Goal: Check status: Check status

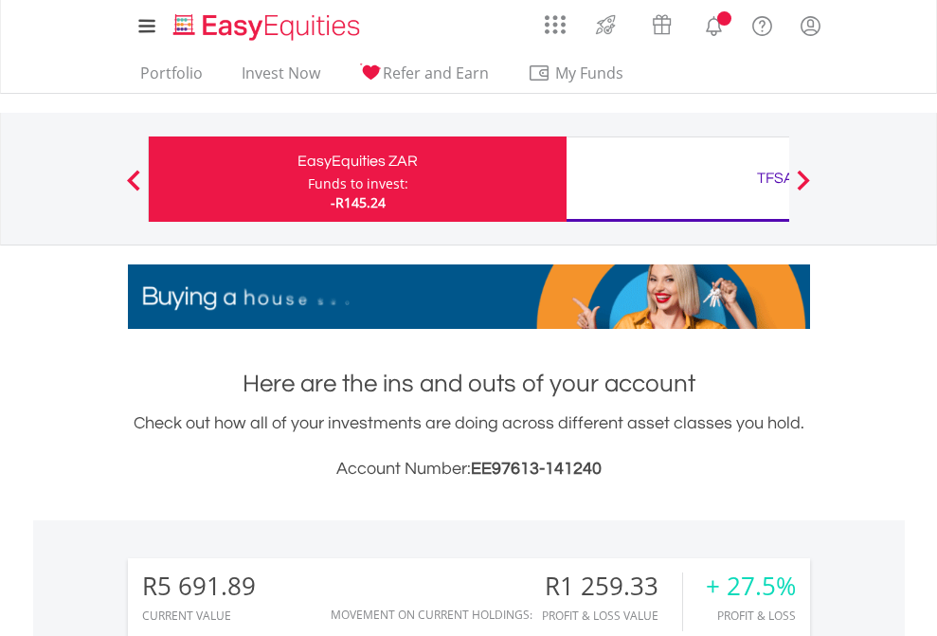
scroll to position [182, 297]
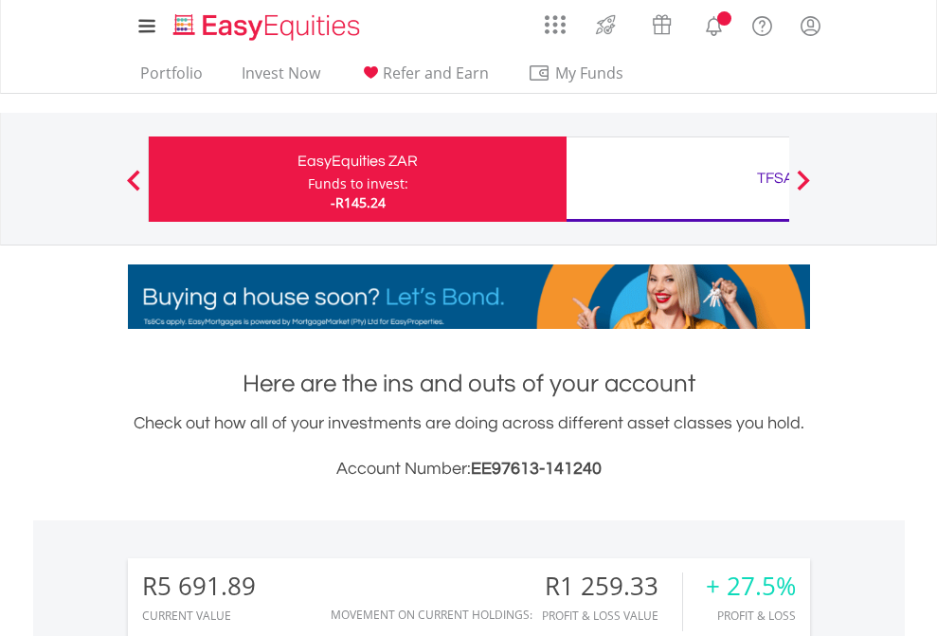
click at [308, 179] on div "Funds to invest:" at bounding box center [358, 183] width 100 height 19
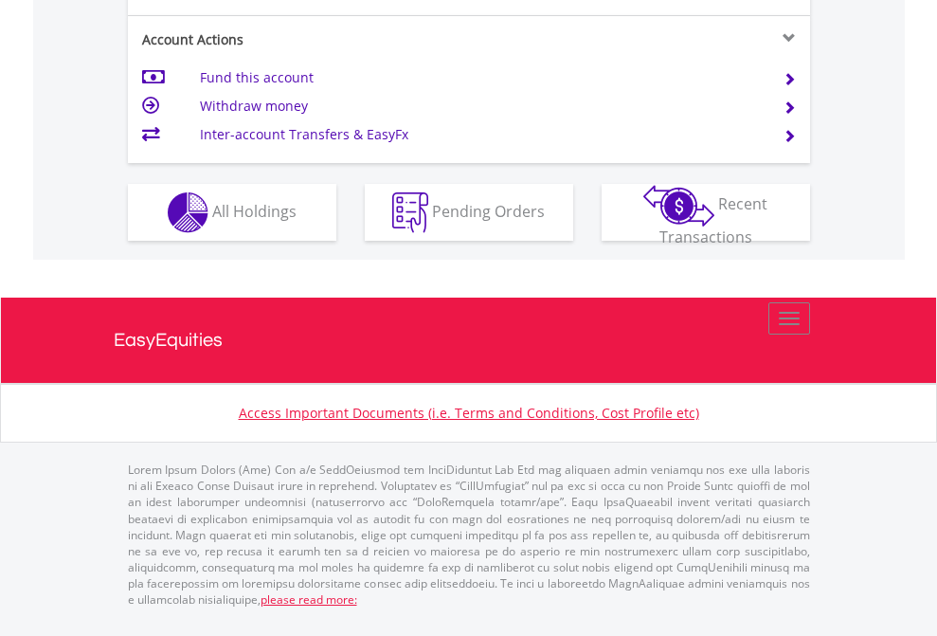
scroll to position [1816, 0]
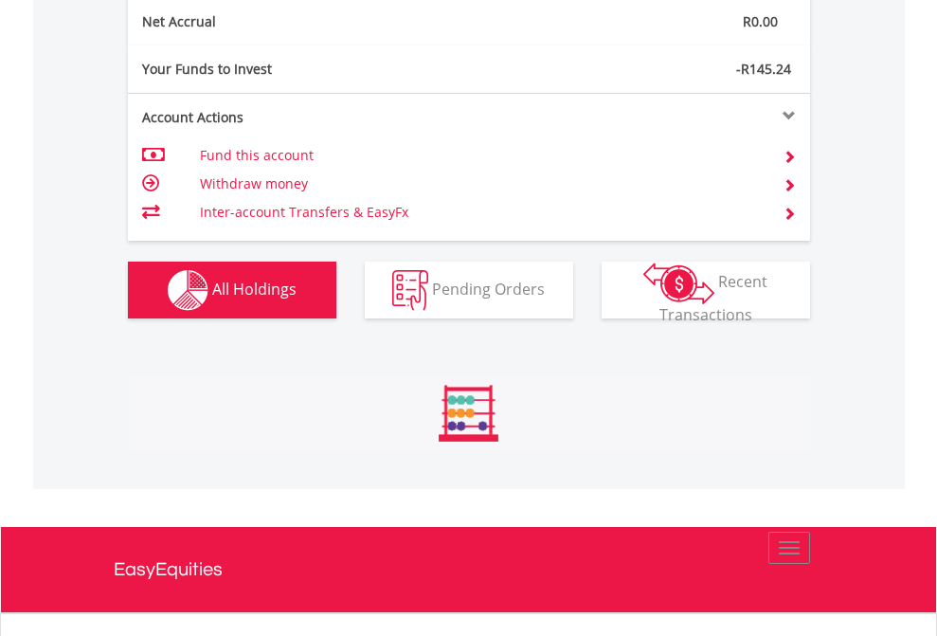
scroll to position [182, 297]
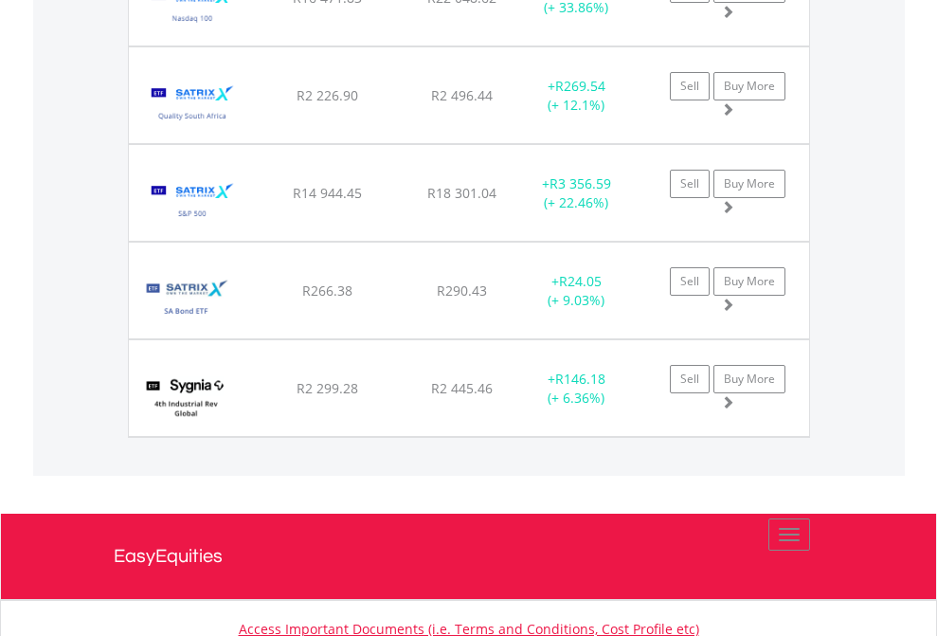
scroll to position [182, 297]
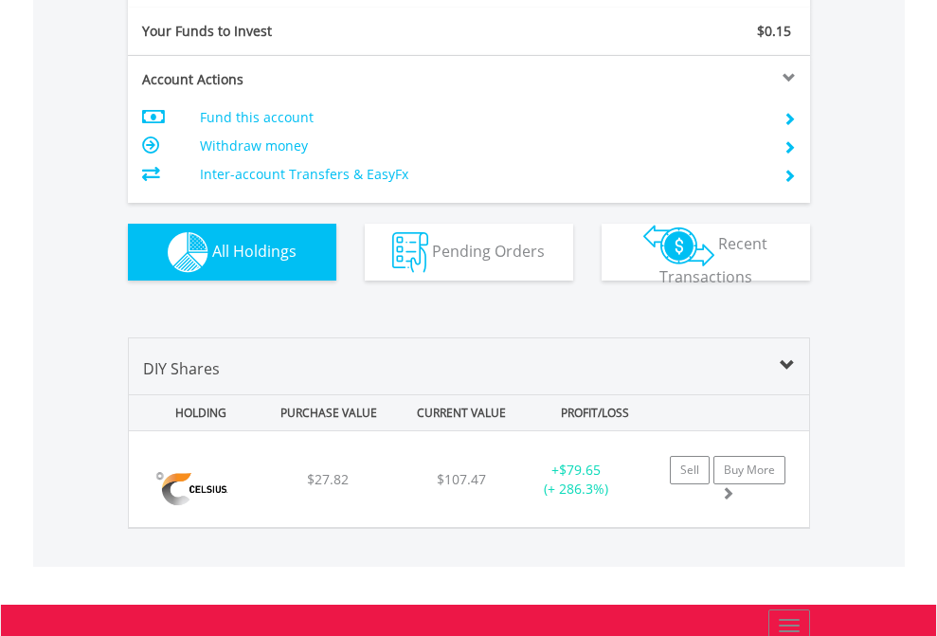
scroll to position [2107, 0]
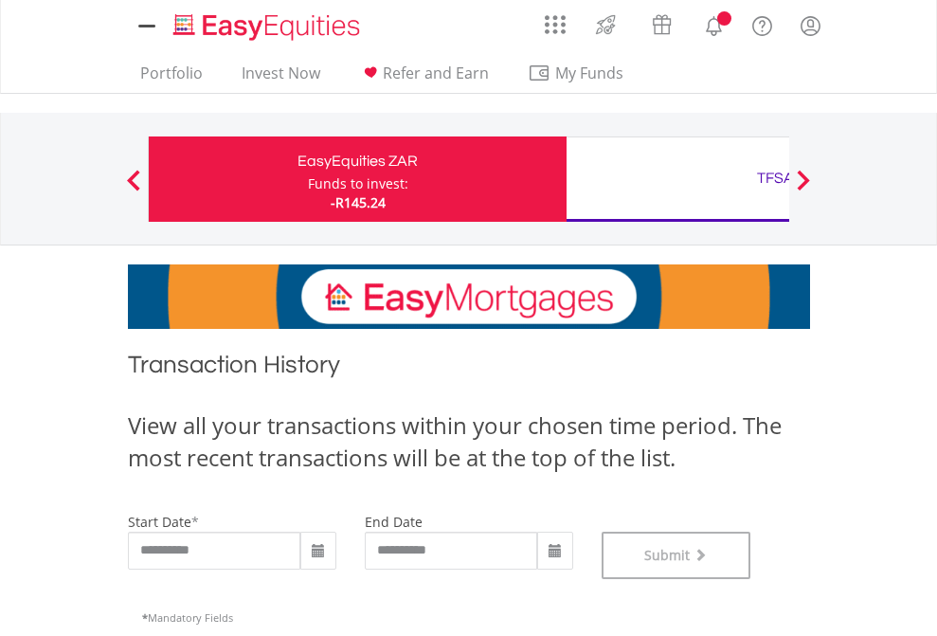
scroll to position [768, 0]
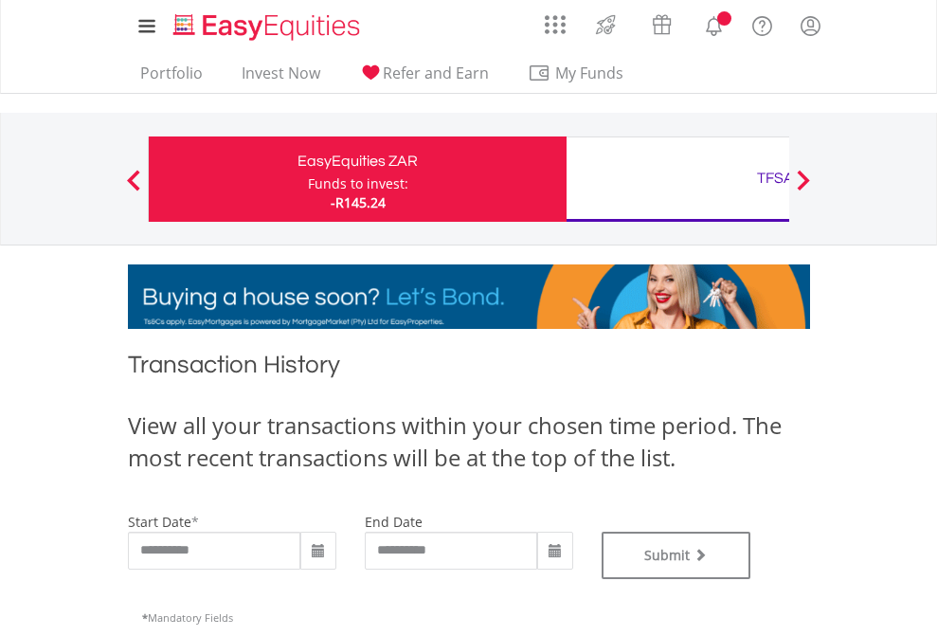
click at [677, 179] on div "TFSA" at bounding box center [775, 178] width 395 height 27
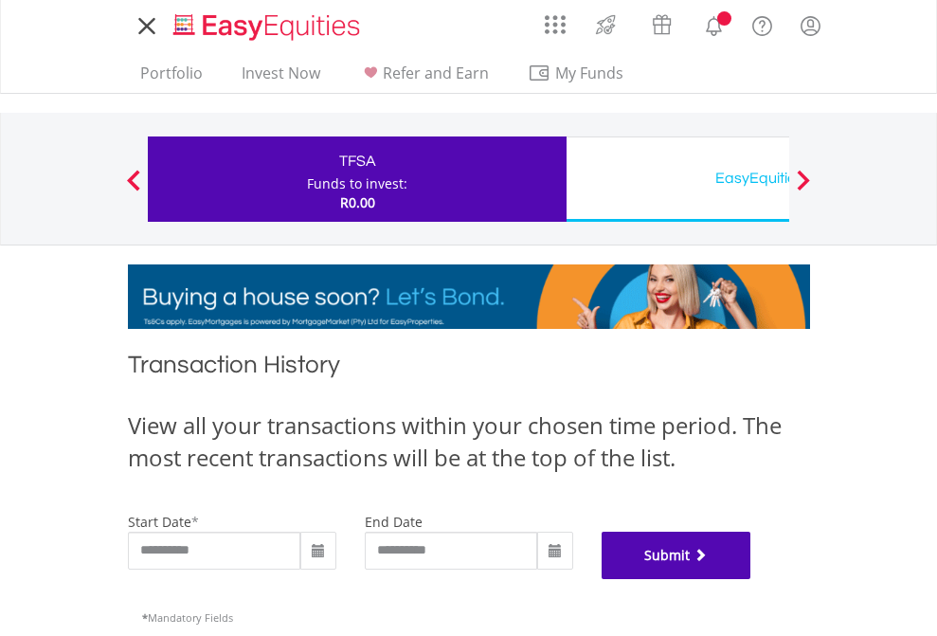
click at [751, 579] on button "Submit" at bounding box center [677, 555] width 150 height 47
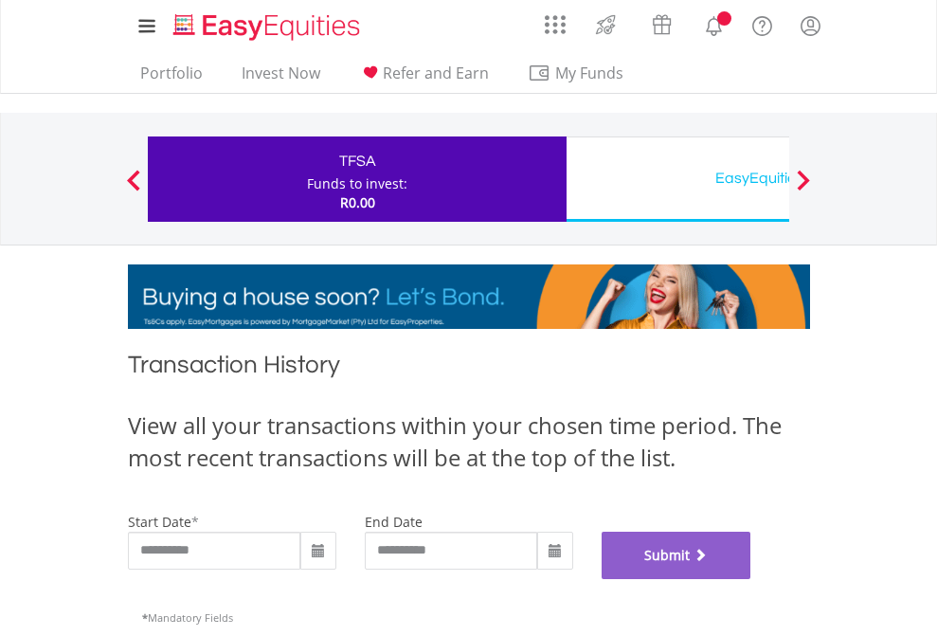
scroll to position [768, 0]
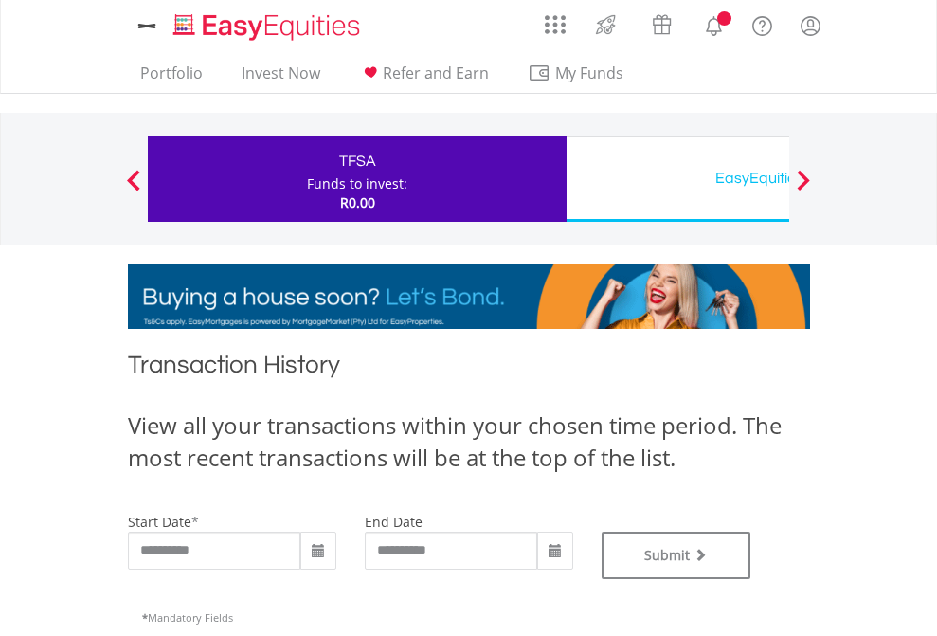
click at [677, 179] on div "EasyEquities USD" at bounding box center [775, 178] width 395 height 27
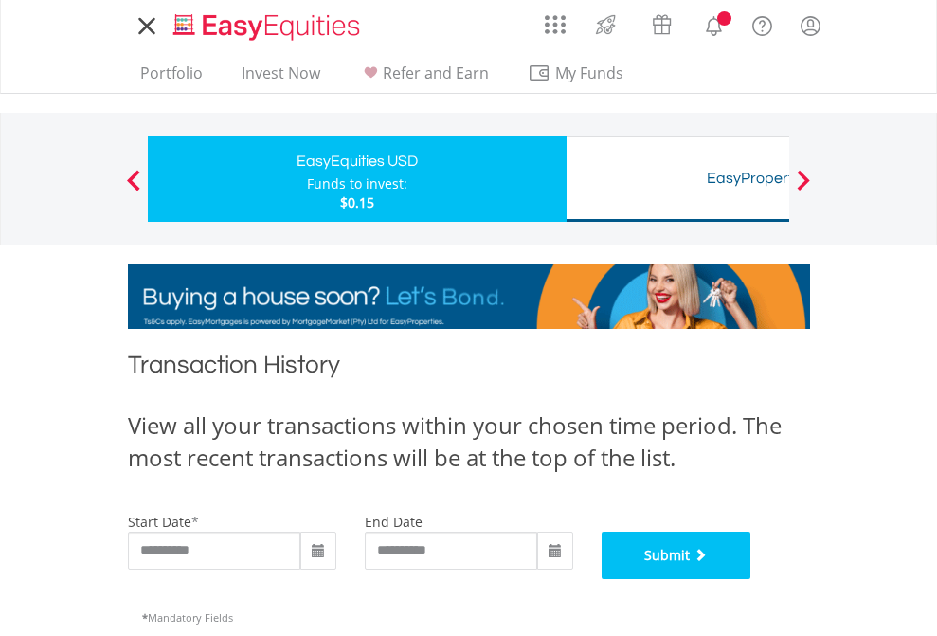
click at [751, 579] on button "Submit" at bounding box center [677, 555] width 150 height 47
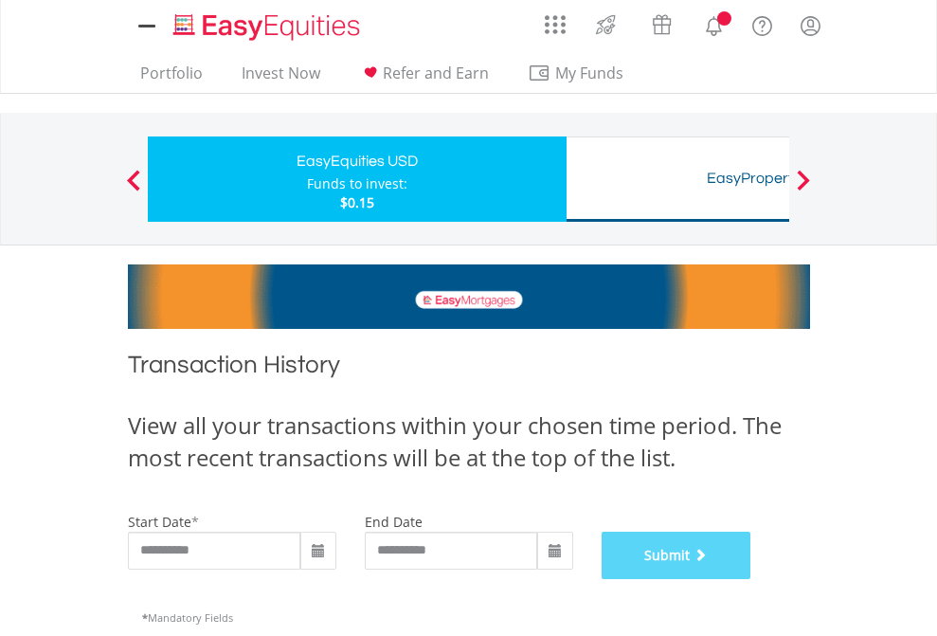
scroll to position [768, 0]
